Goal: Information Seeking & Learning: Find specific fact

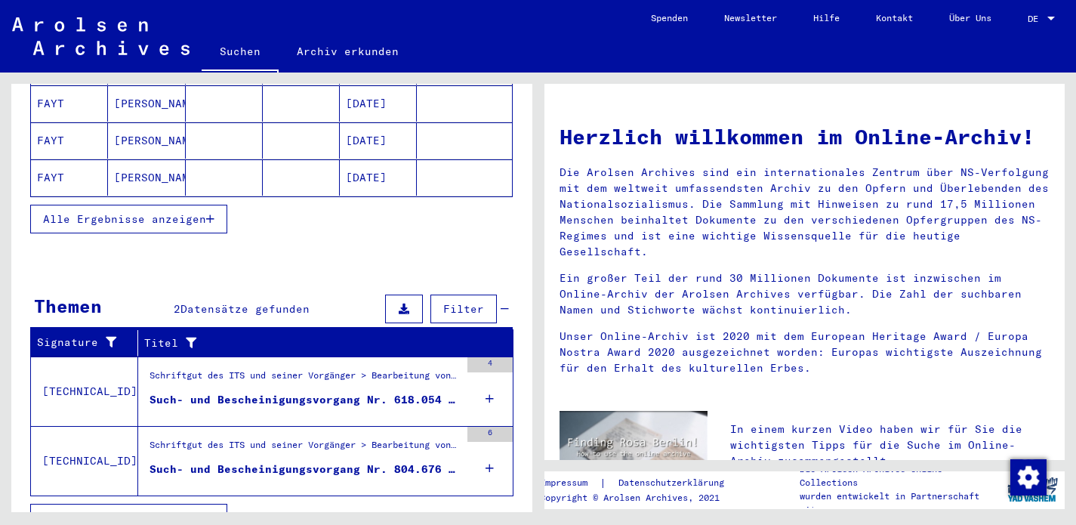
scroll to position [323, 0]
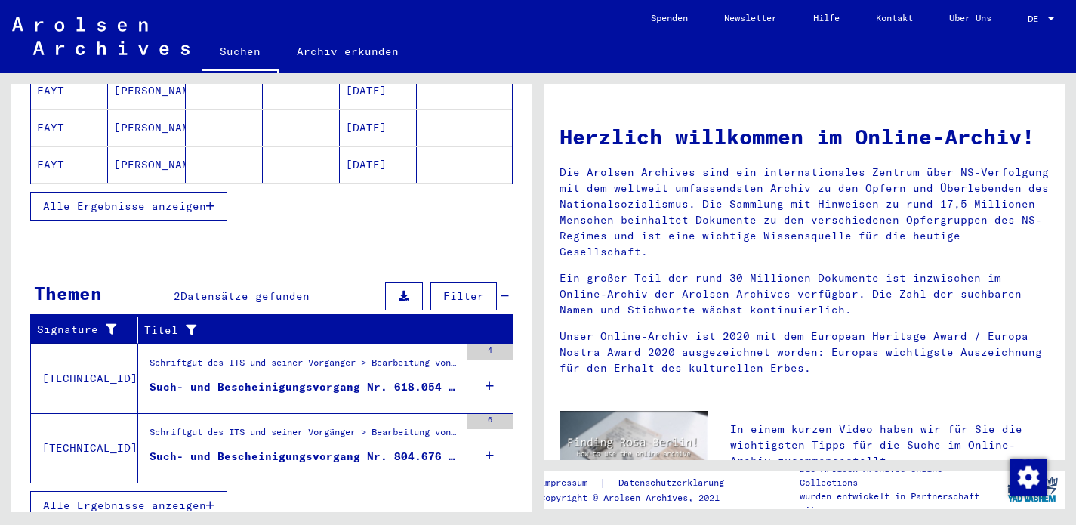
click at [273, 379] on div "Such- und Bescheinigungsvorgang Nr. 618.054 für [PERSON_NAME] geboren [DEMOGRAP…" at bounding box center [305, 387] width 310 height 16
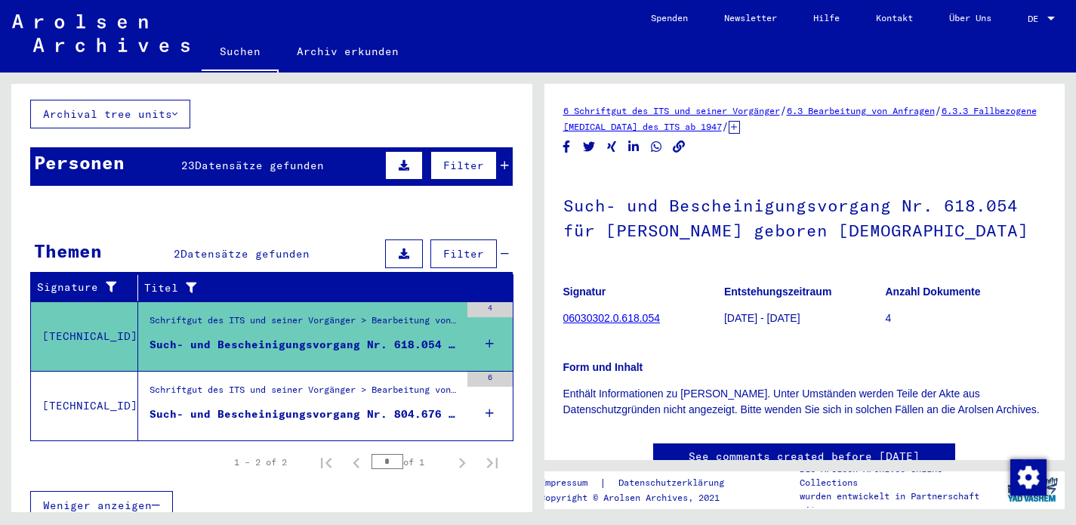
click at [268, 406] on div "Such- und Bescheinigungsvorgang Nr. 804.676 für FEIT, [DEMOGRAPHIC_DATA] gebore…" at bounding box center [305, 414] width 310 height 16
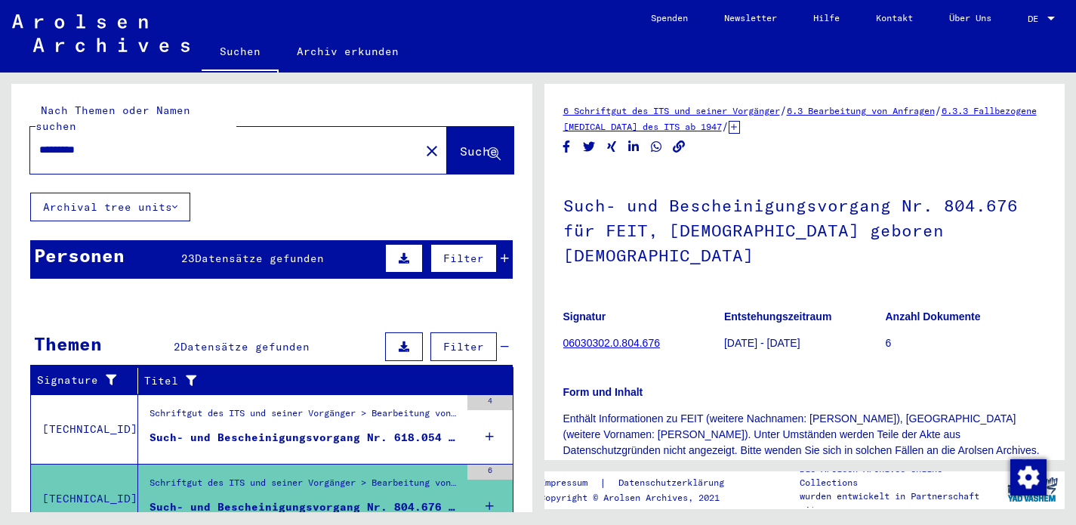
click at [52, 142] on input "*********" at bounding box center [225, 150] width 372 height 16
type input "**********"
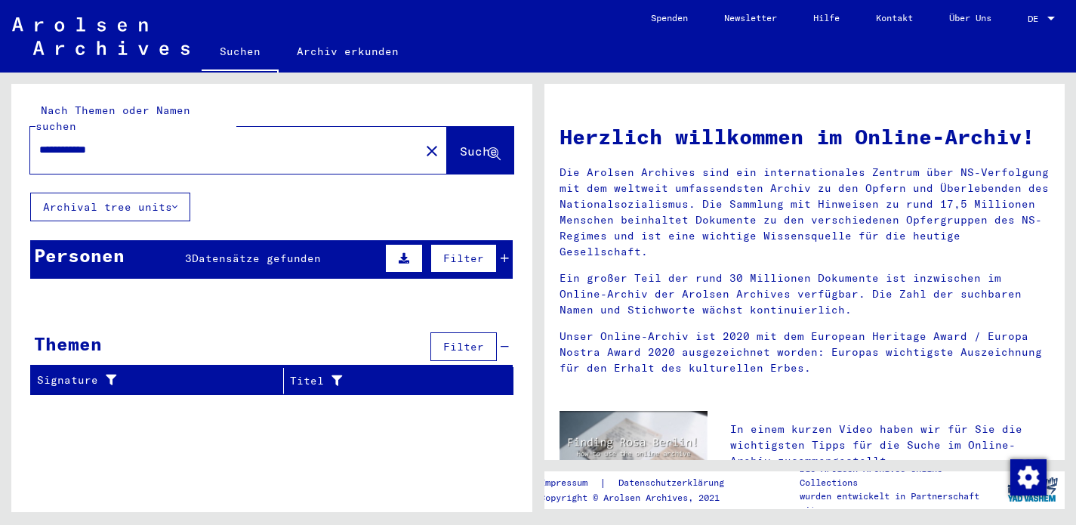
click at [256, 252] on span "Datensätze gefunden" at bounding box center [256, 259] width 129 height 14
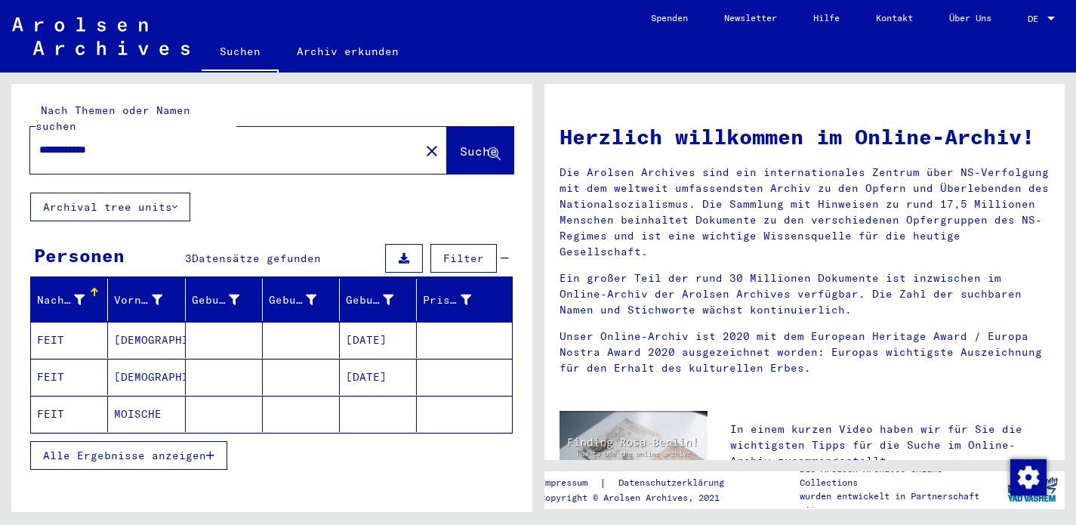
click at [326, 445] on div "Alle Ergebnisse anzeigen" at bounding box center [271, 456] width 483 height 44
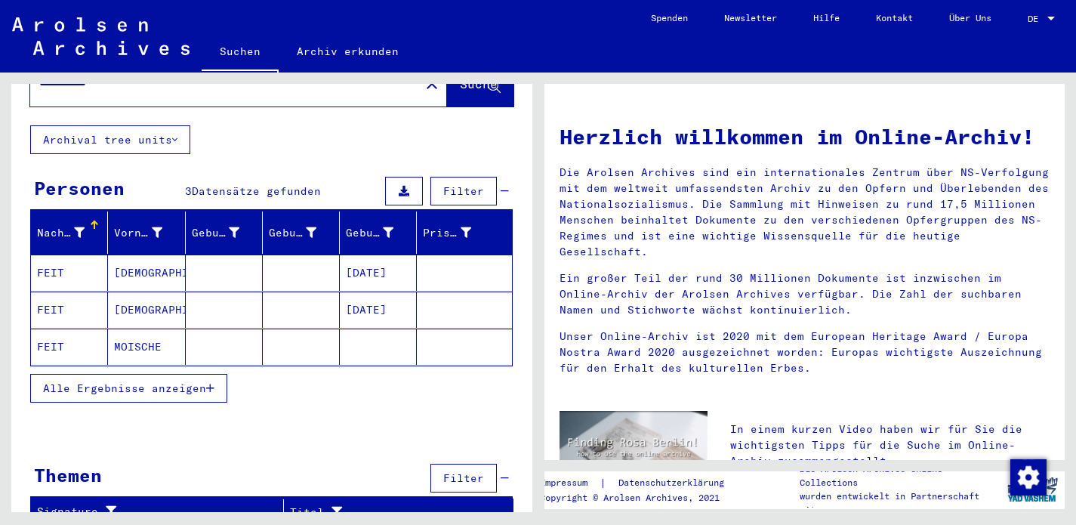
scroll to position [66, 0]
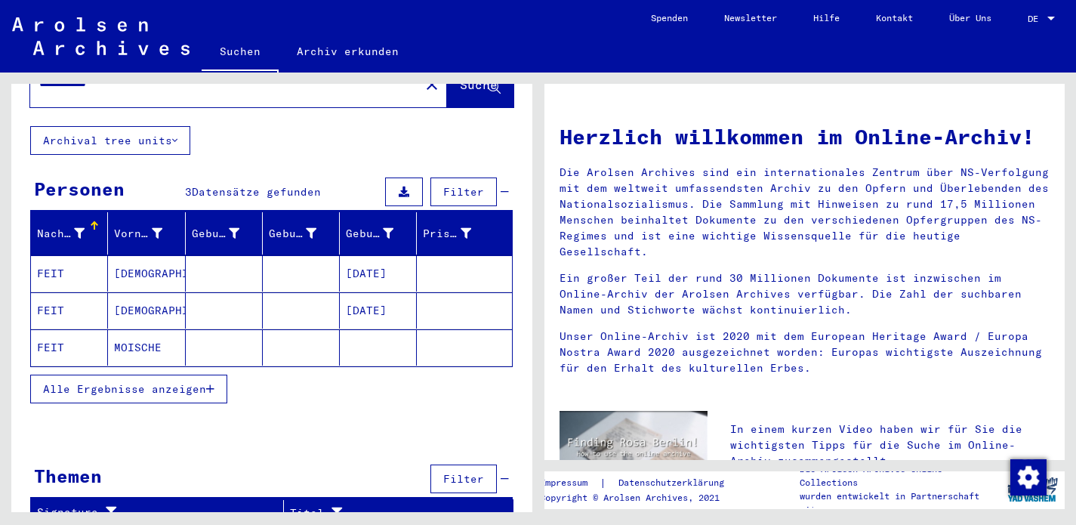
click at [47, 330] on mat-cell "FEIT" at bounding box center [69, 347] width 77 height 36
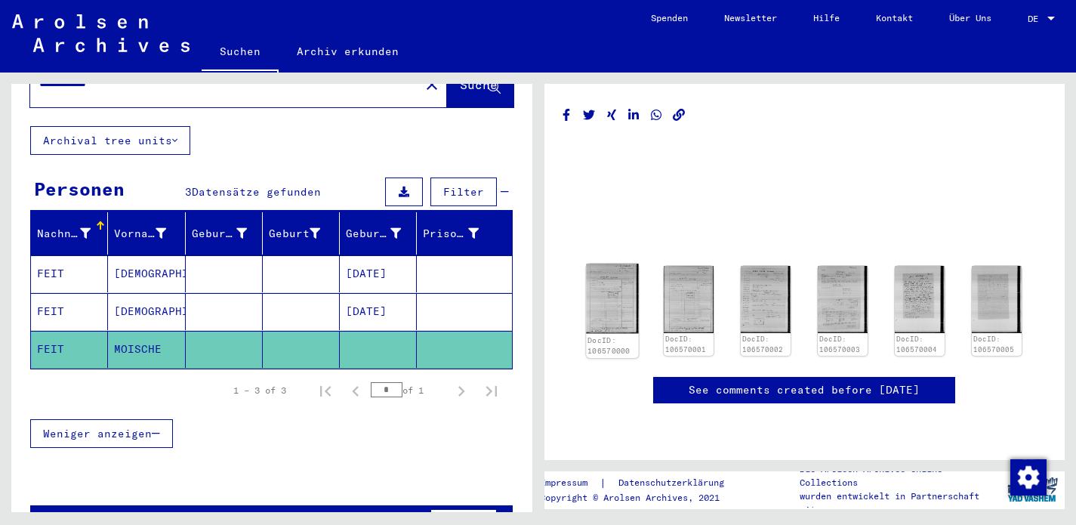
click at [610, 286] on img at bounding box center [612, 299] width 52 height 70
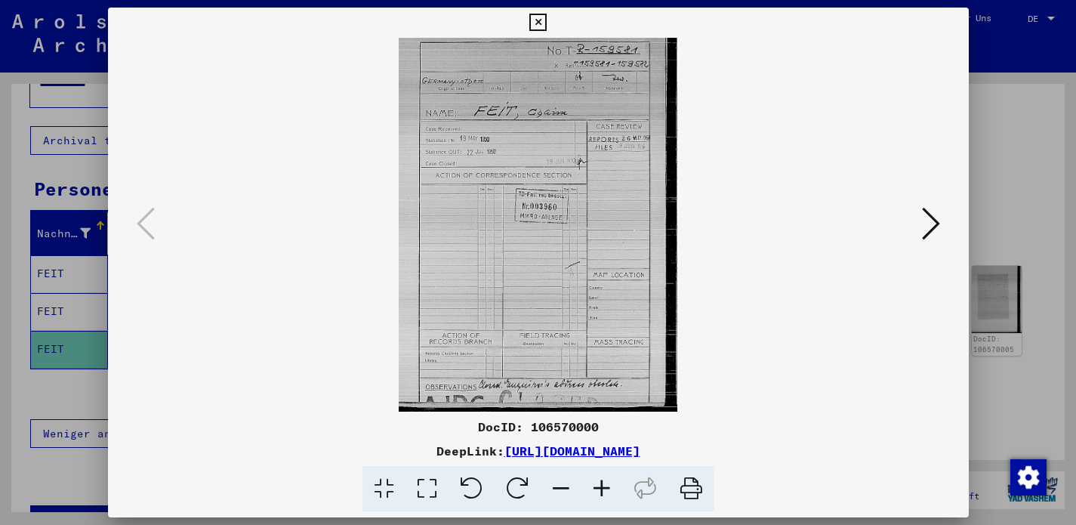
click at [927, 213] on icon at bounding box center [931, 223] width 18 height 36
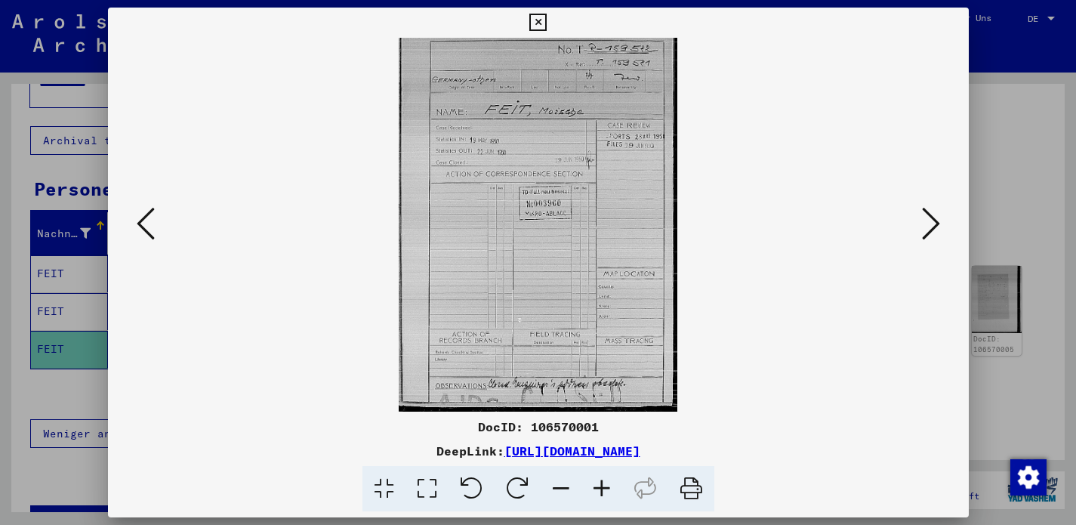
click at [927, 216] on icon at bounding box center [931, 223] width 18 height 36
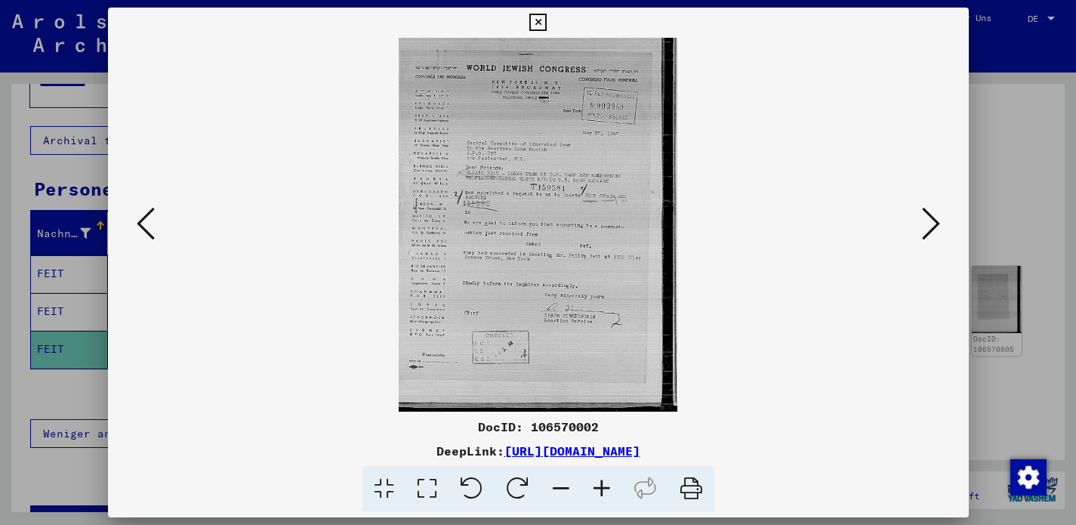
click at [597, 483] on icon at bounding box center [602, 489] width 41 height 46
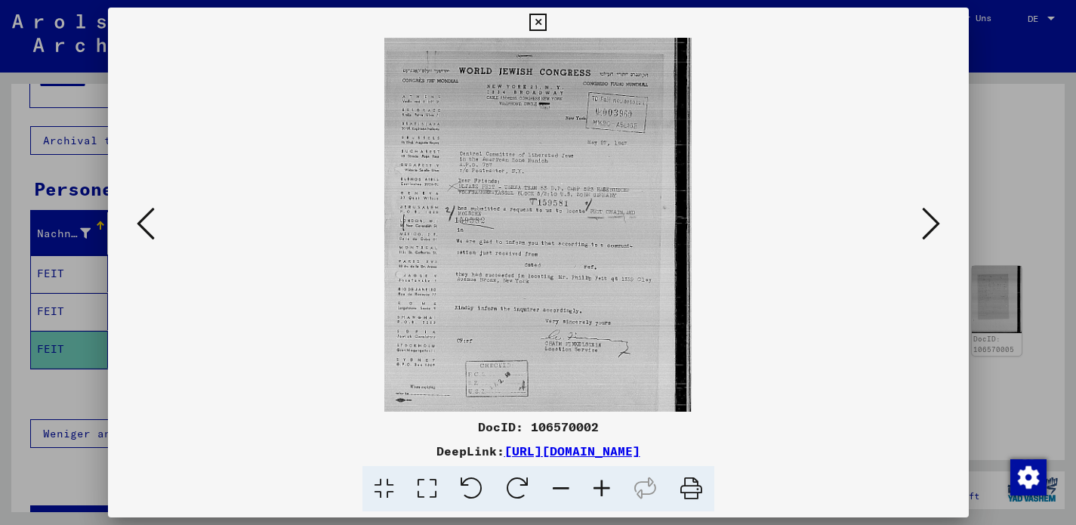
click at [597, 483] on icon at bounding box center [602, 489] width 41 height 46
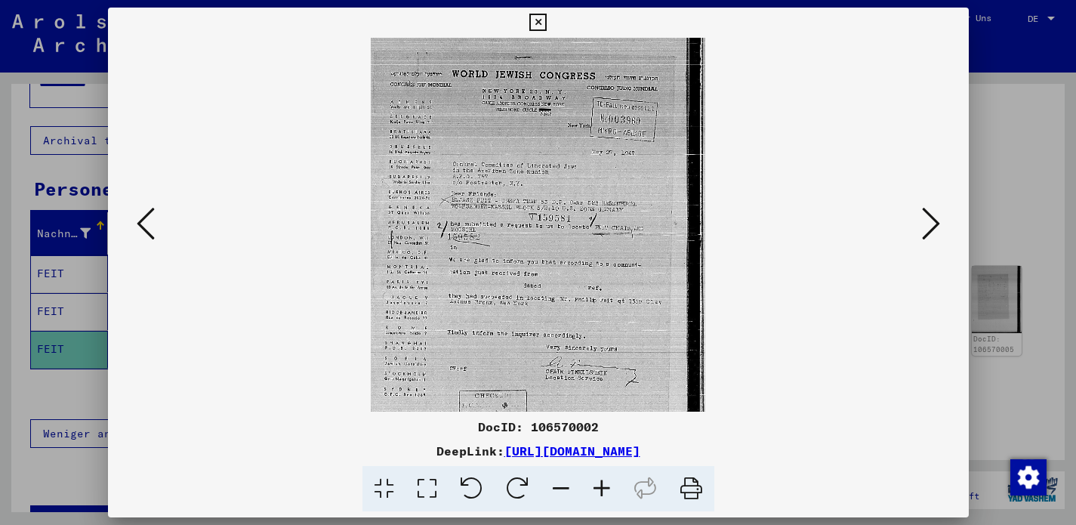
click at [597, 483] on icon at bounding box center [602, 489] width 41 height 46
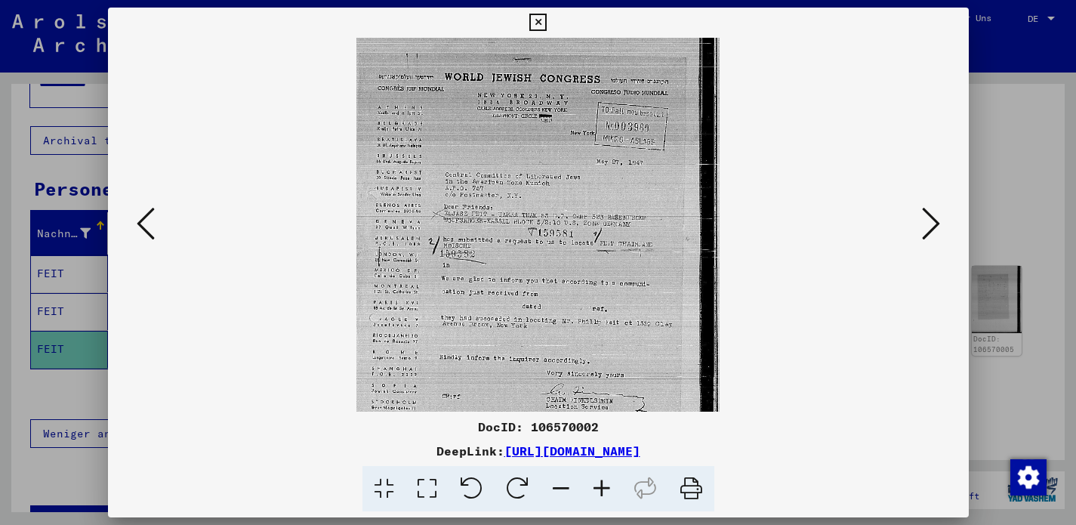
click at [597, 483] on icon at bounding box center [602, 489] width 41 height 46
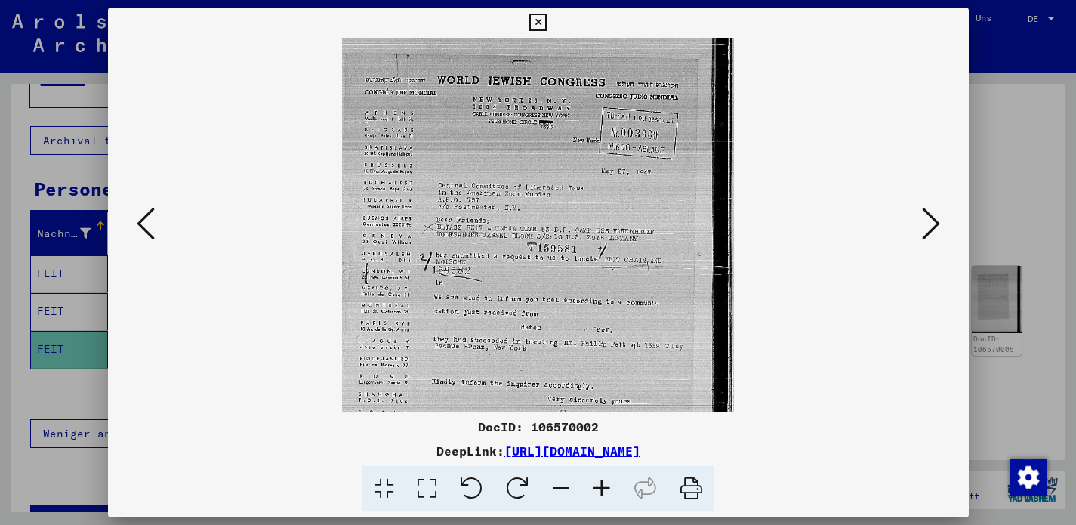
click at [597, 483] on icon at bounding box center [602, 489] width 41 height 46
